Goal: Transaction & Acquisition: Purchase product/service

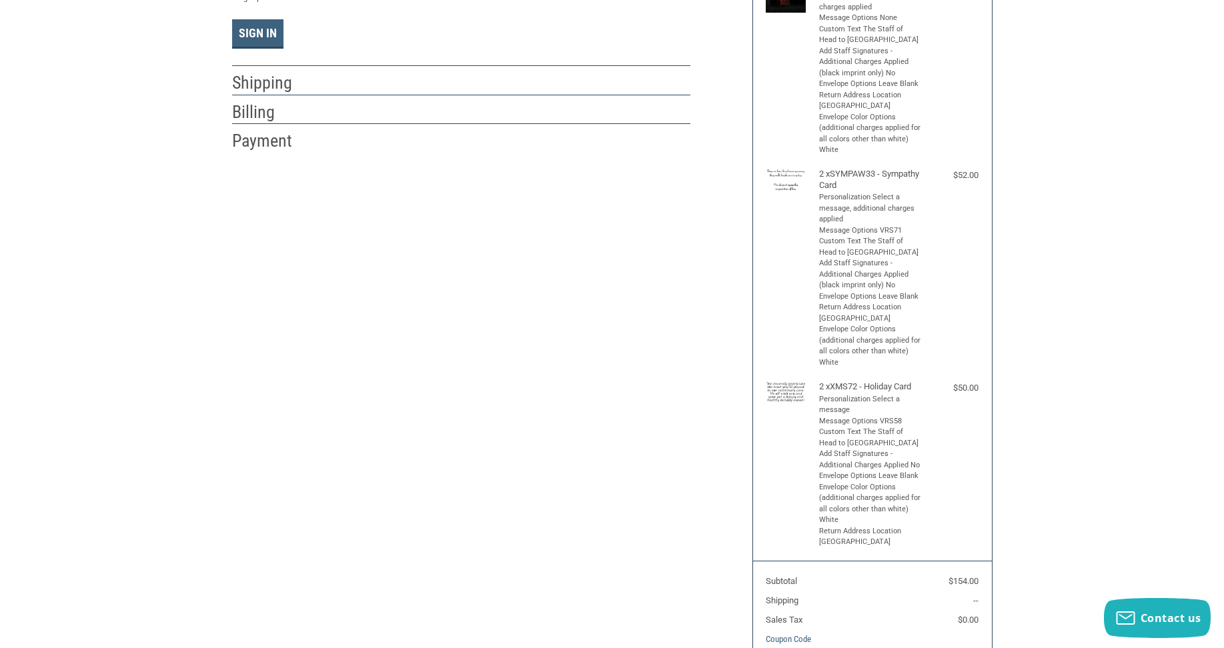
scroll to position [67, 0]
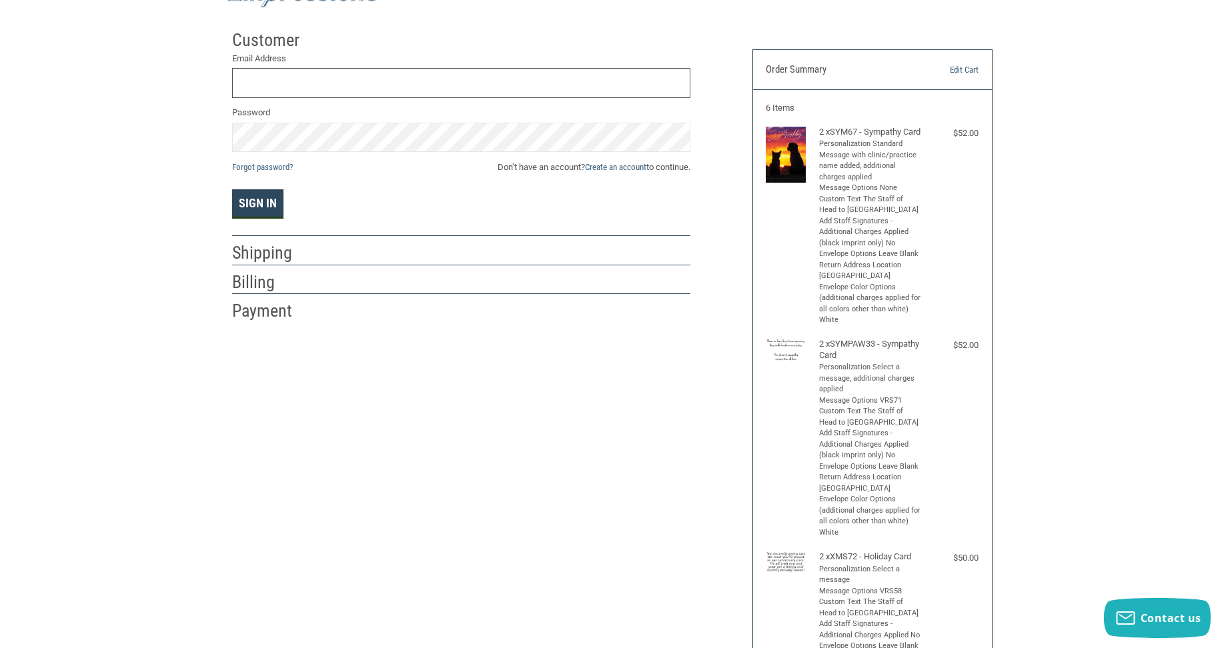
type input "[EMAIL_ADDRESS][DOMAIN_NAME]"
click at [255, 209] on button "Sign In" at bounding box center [257, 203] width 51 height 29
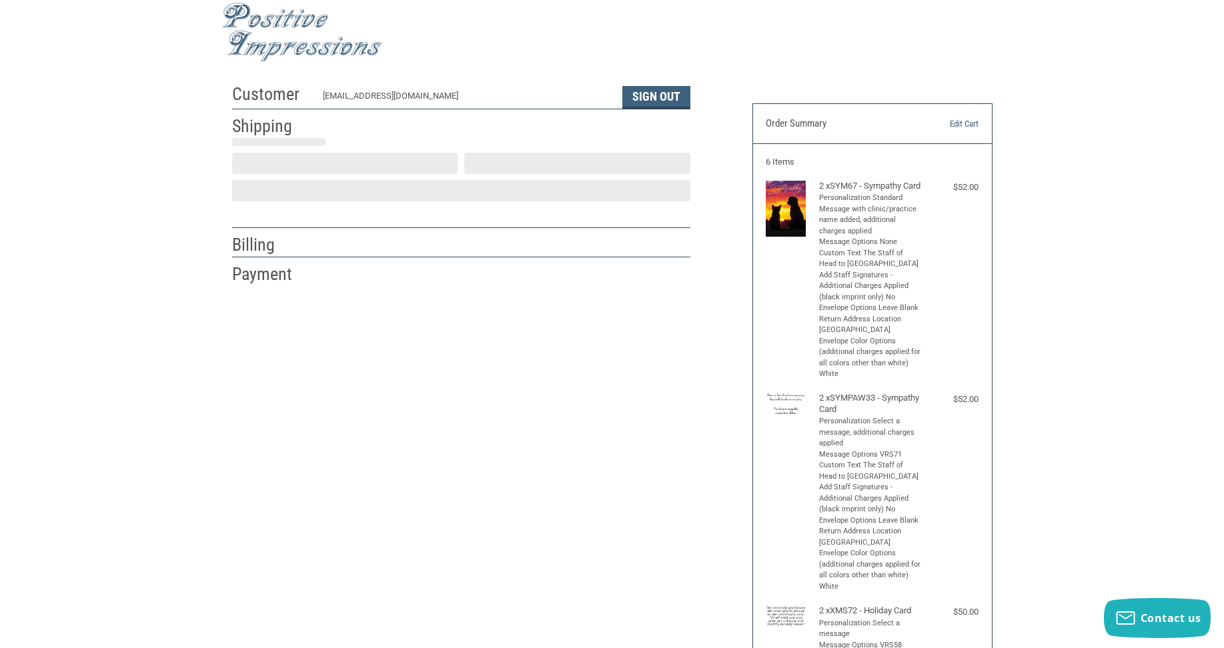
scroll to position [0, 0]
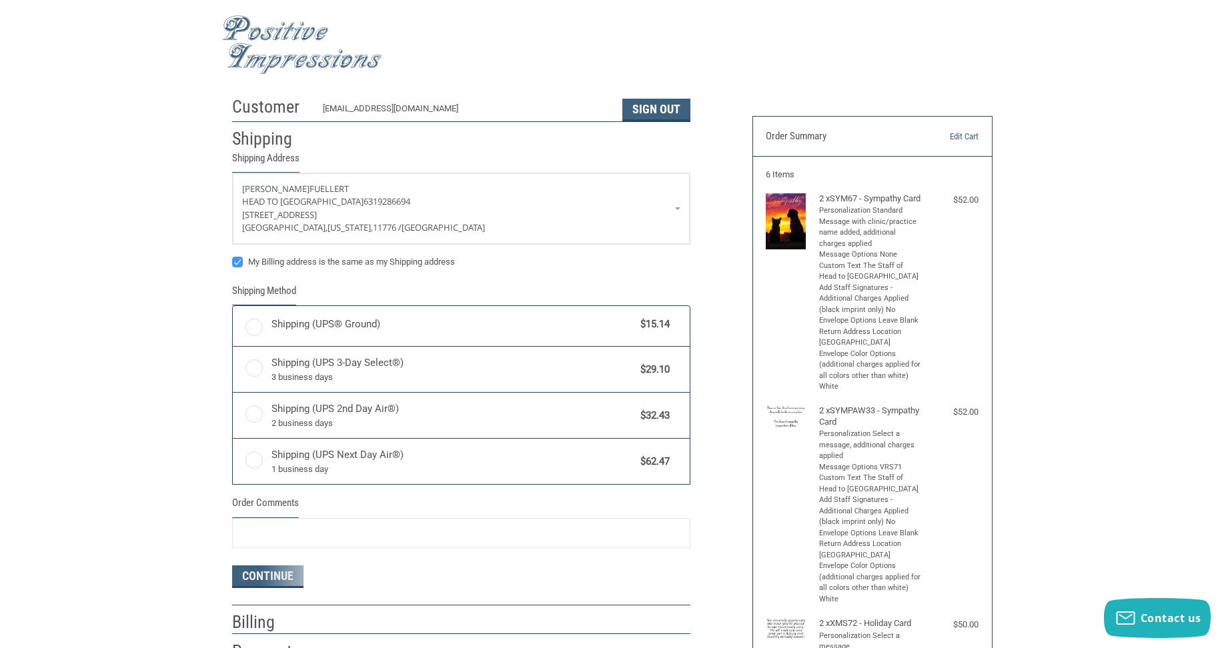
radio input "true"
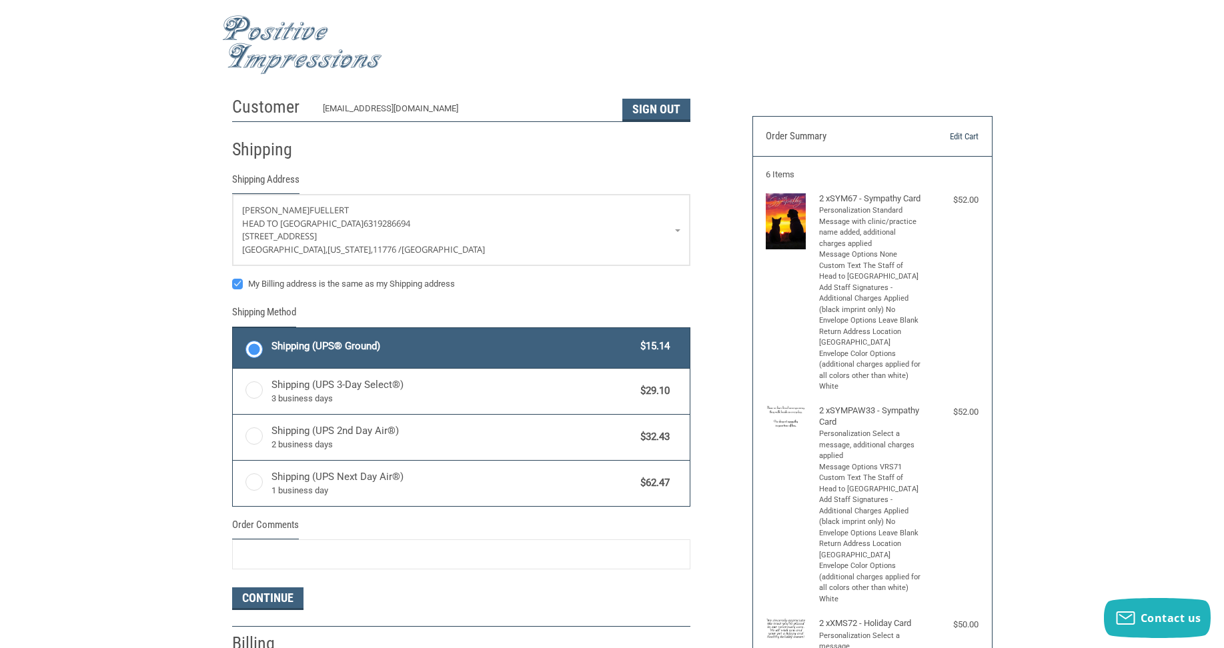
click at [968, 135] on link "Edit Cart" at bounding box center [944, 136] width 68 height 13
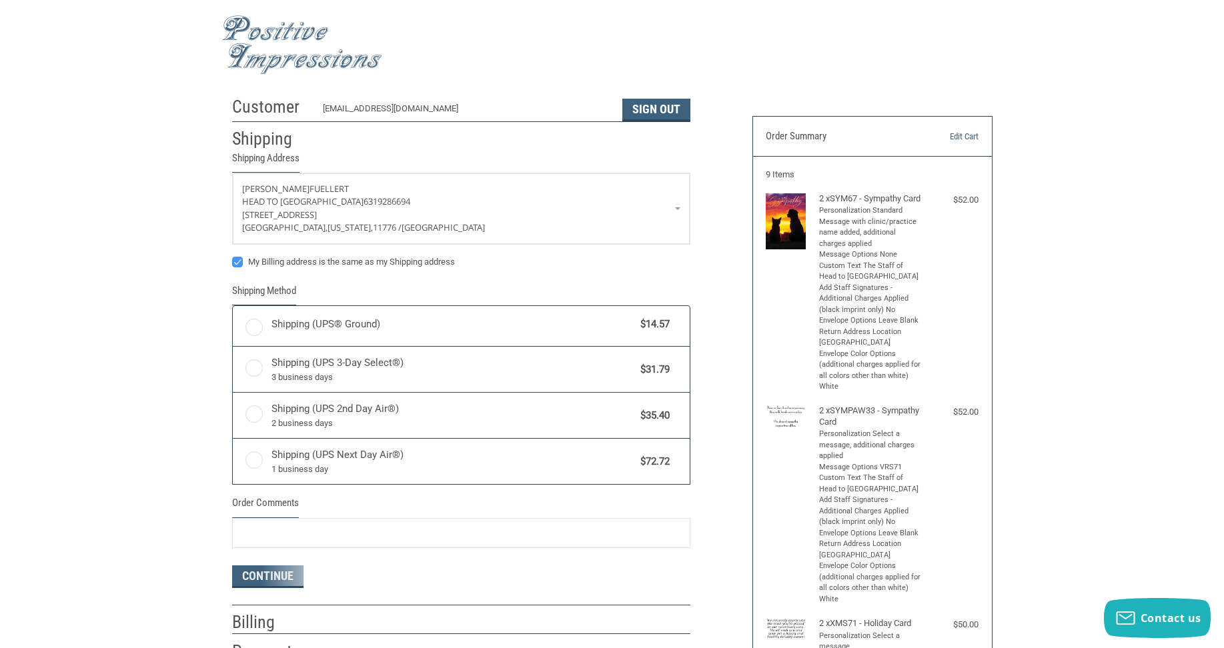
radio input "true"
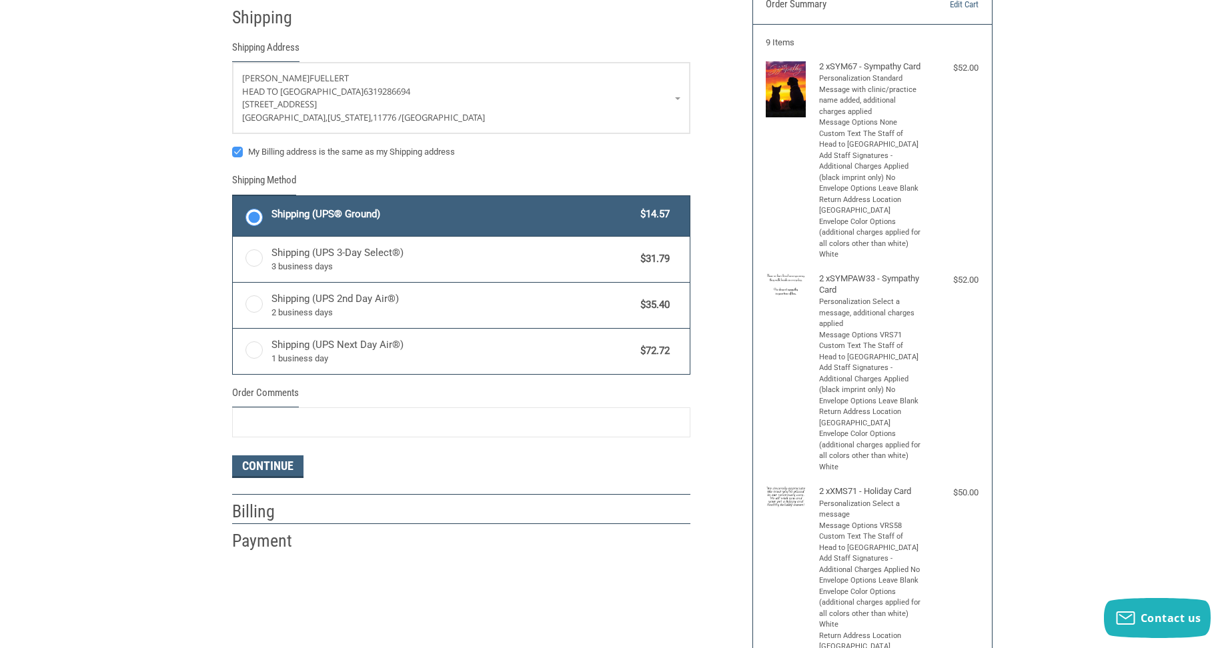
scroll to position [133, 0]
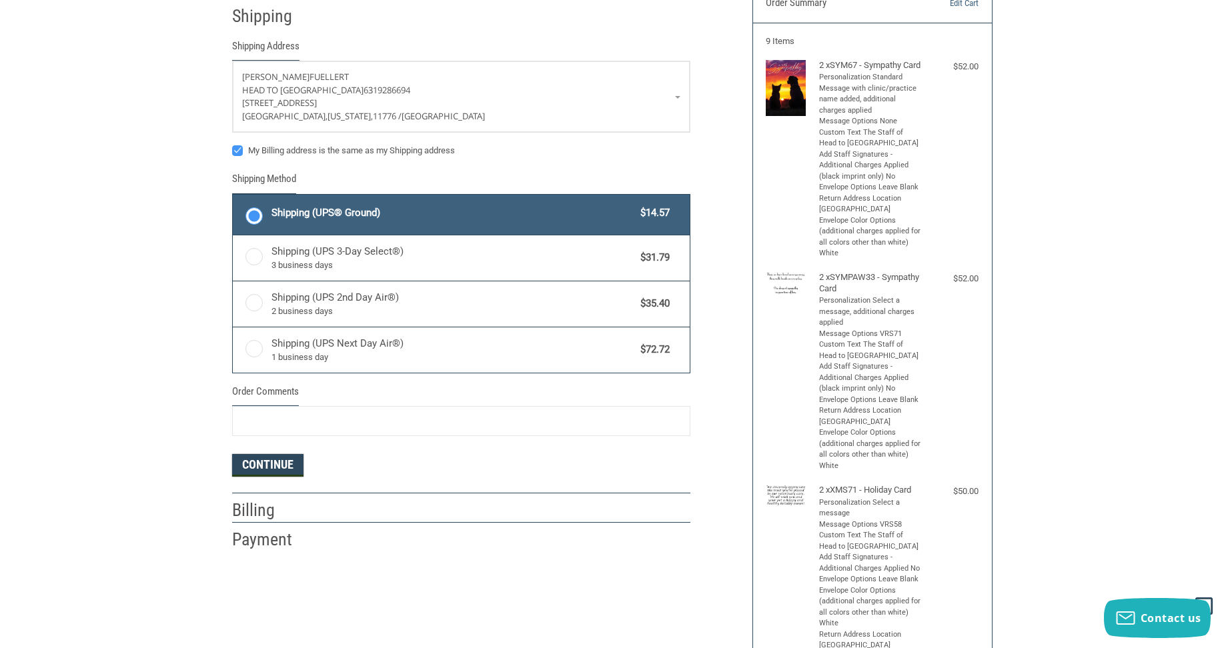
click at [279, 466] on button "Continue" at bounding box center [267, 465] width 71 height 23
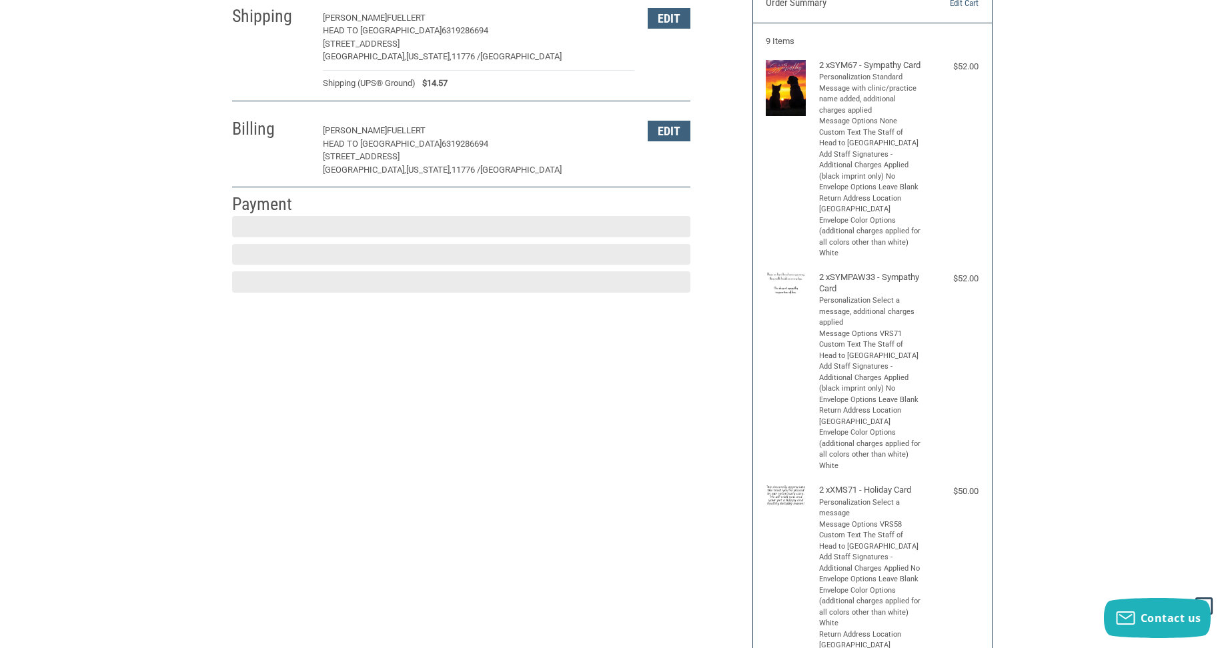
scroll to position [155, 0]
